Goal: Find specific page/section: Find specific page/section

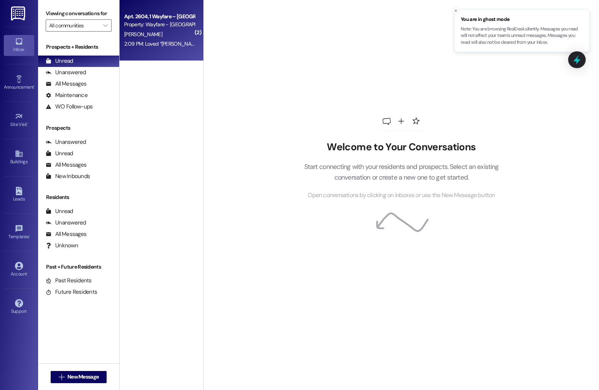
click at [133, 52] on div "Apt. 2604, 1 Wayfare – Cumberland Park Property: Wayfare - Cumberland Park S. S…" at bounding box center [162, 30] width 84 height 61
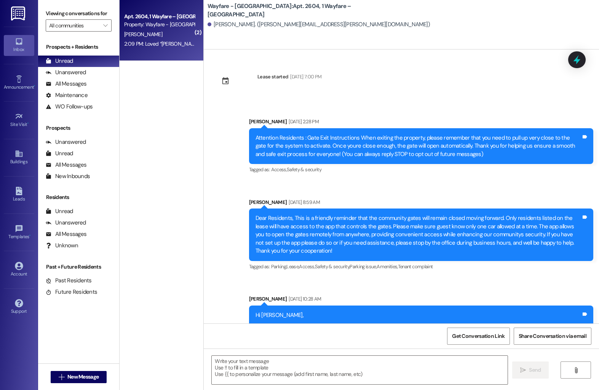
scroll to position [6650, 0]
